Goal: Browse casually

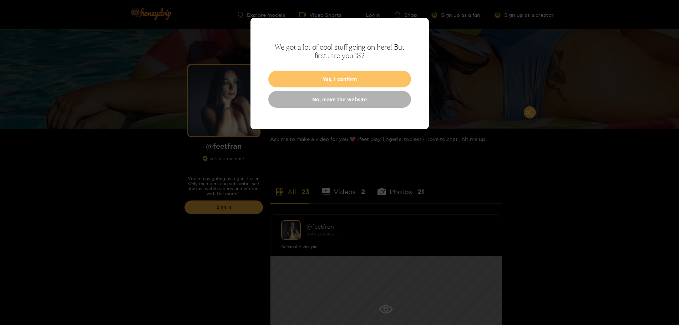
click at [333, 76] on button "Yes, I confirm" at bounding box center [339, 79] width 143 height 17
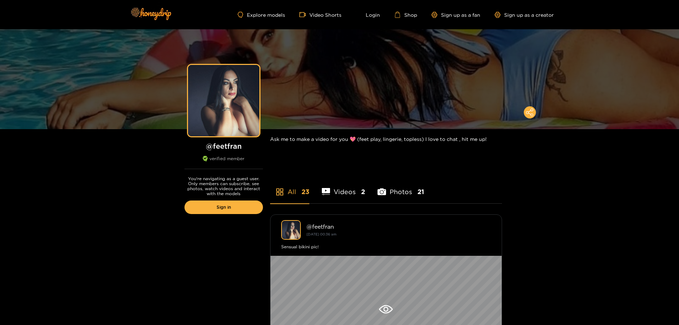
scroll to position [146, 0]
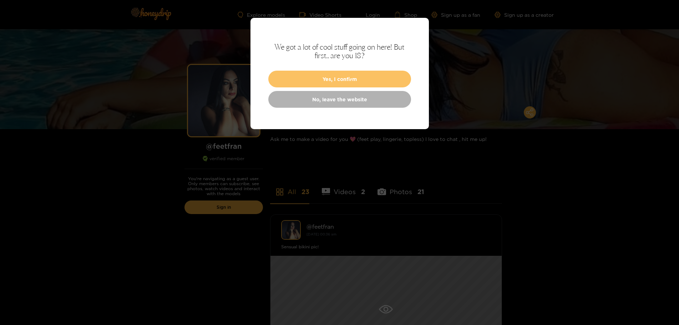
click at [296, 82] on button "Yes, I confirm" at bounding box center [339, 79] width 143 height 17
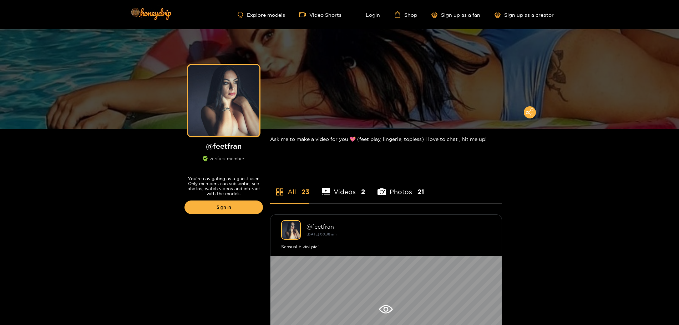
scroll to position [146, 0]
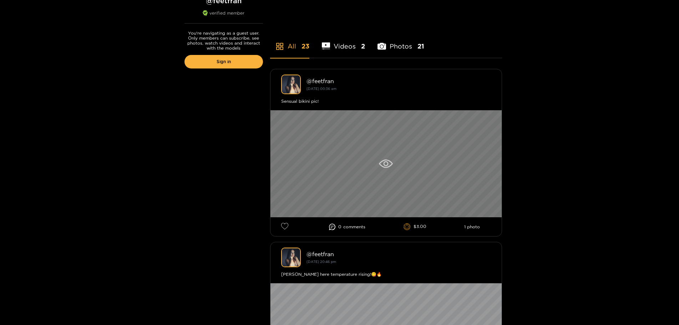
click at [381, 168] on div at bounding box center [385, 163] width 231 height 107
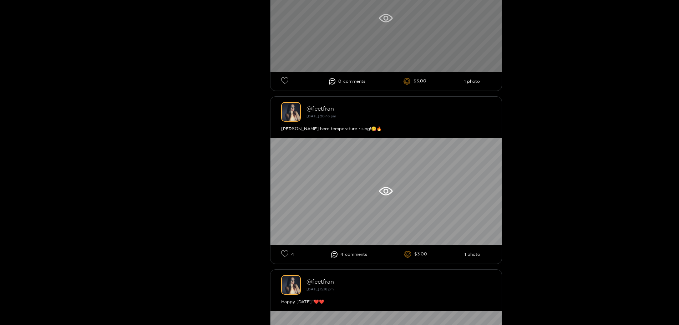
click at [317, 195] on div at bounding box center [385, 191] width 231 height 107
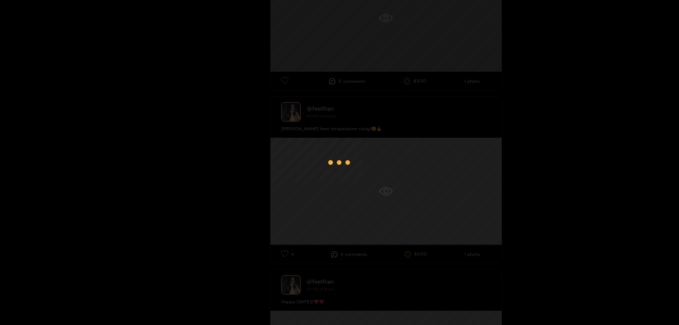
click at [317, 195] on div at bounding box center [339, 162] width 679 height 325
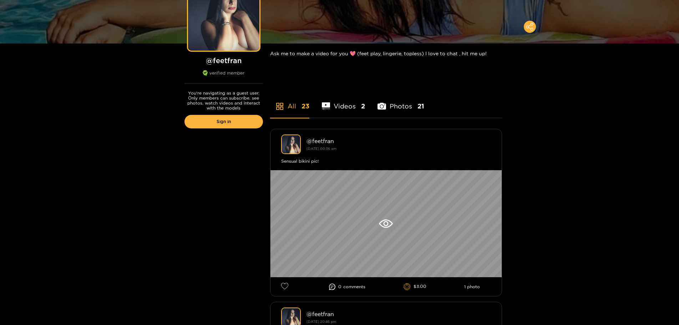
scroll to position [36, 0]
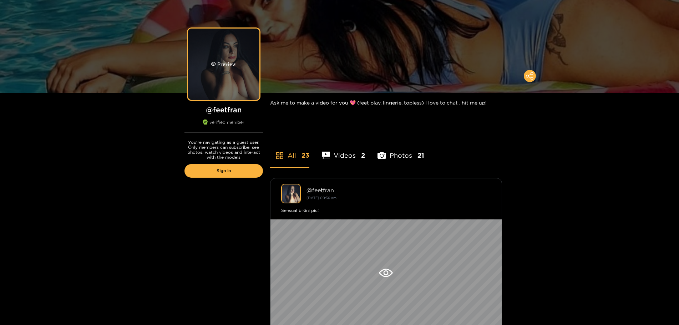
click at [217, 73] on div "Preview" at bounding box center [223, 64] width 71 height 71
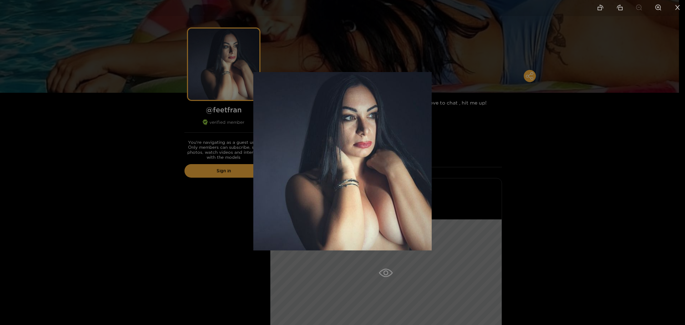
click at [128, 185] on div at bounding box center [342, 162] width 685 height 325
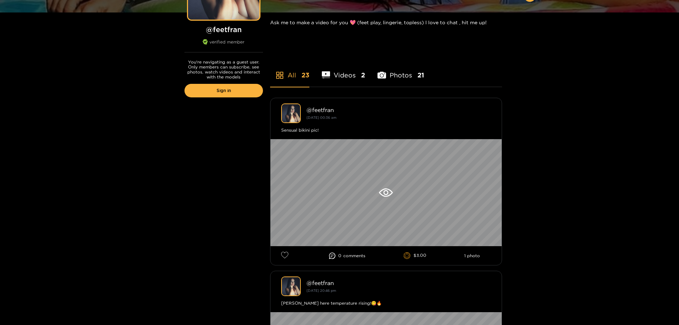
scroll to position [109, 0]
